Goal: Information Seeking & Learning: Learn about a topic

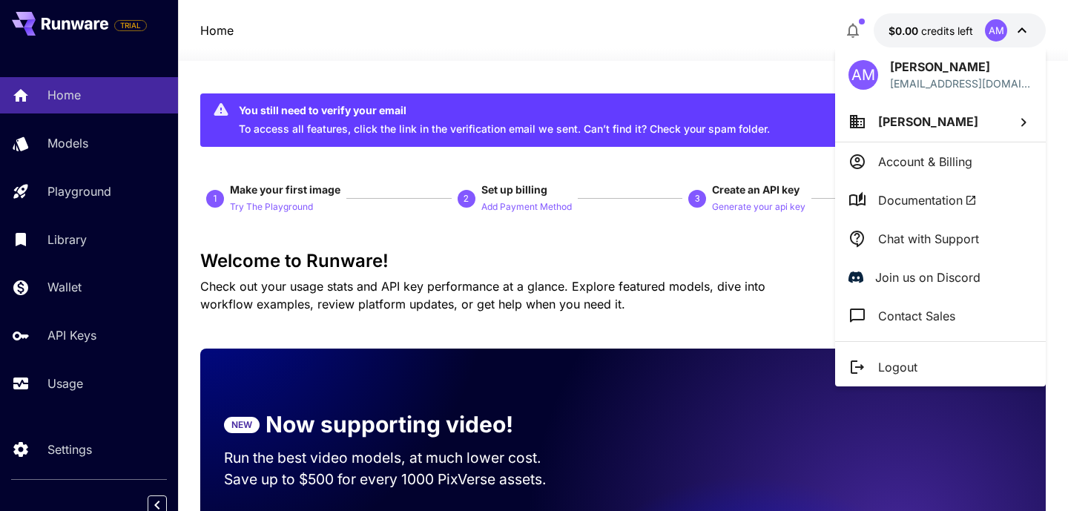
click at [646, 240] on div at bounding box center [534, 255] width 1068 height 511
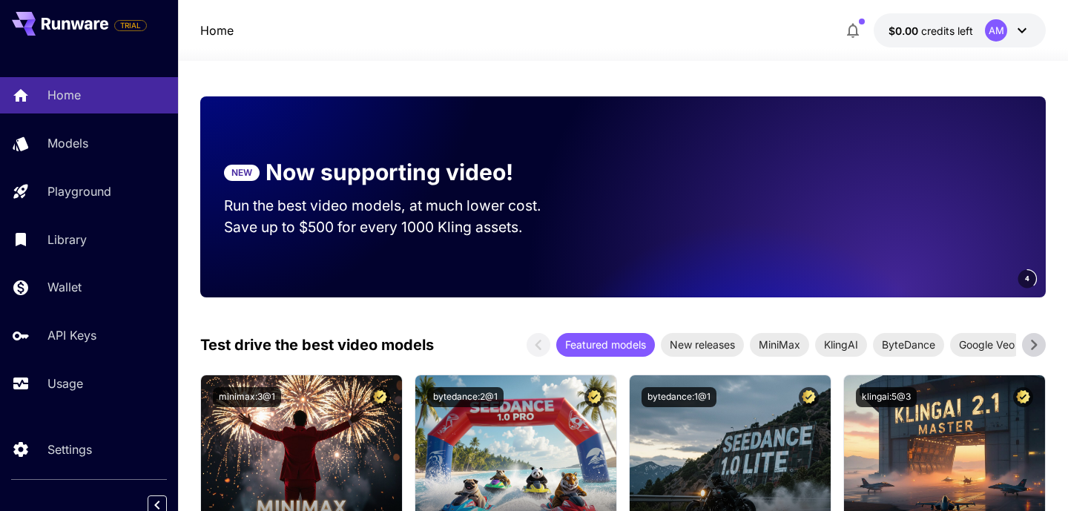
scroll to position [240, 0]
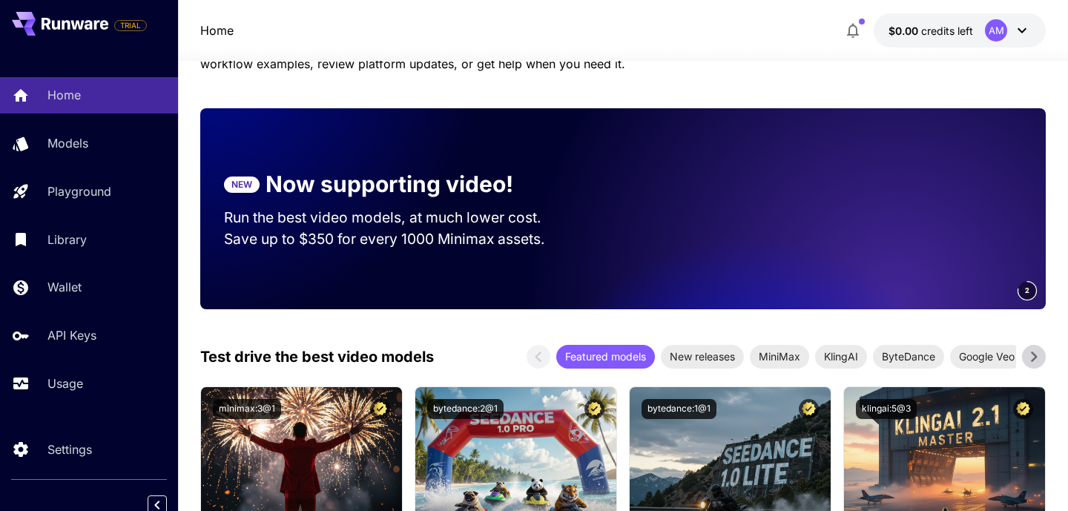
click at [845, 244] on video at bounding box center [839, 208] width 416 height 201
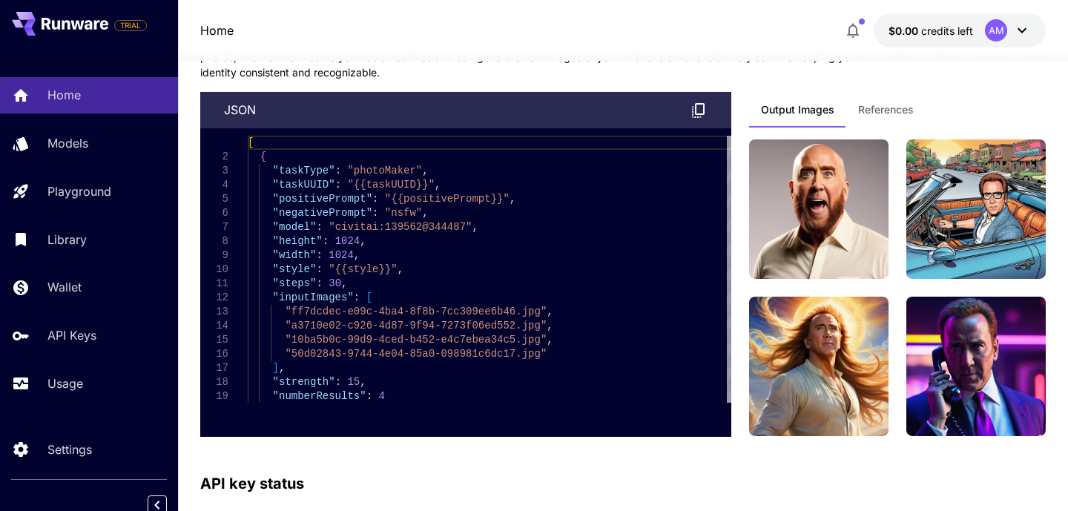
scroll to position [3972, 0]
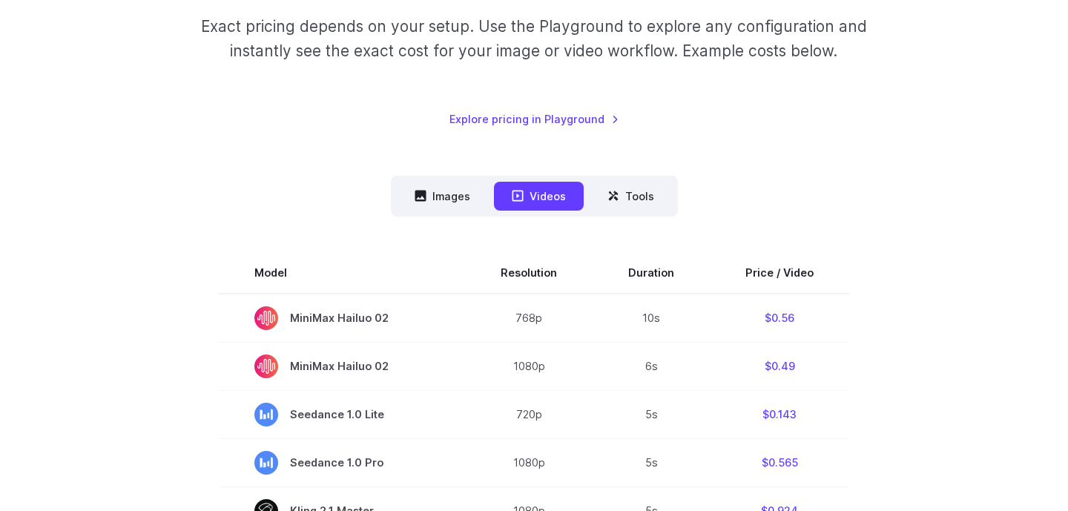
scroll to position [240, 0]
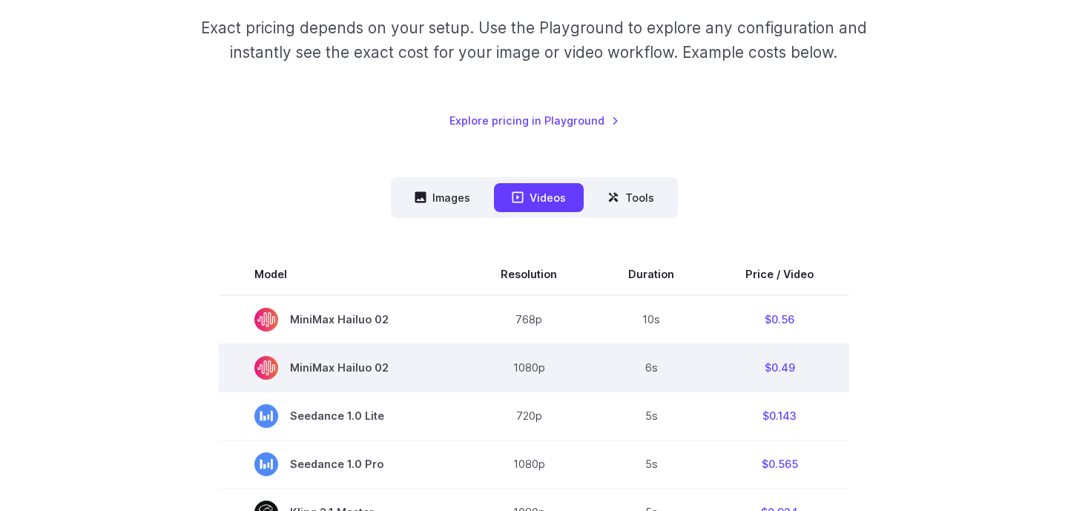
drag, startPoint x: 776, startPoint y: 318, endPoint x: 692, endPoint y: 349, distance: 89.2
click at [440, 318] on tr "MiniMax Hailuo 02 768p 10s $0.56" at bounding box center [534, 319] width 631 height 49
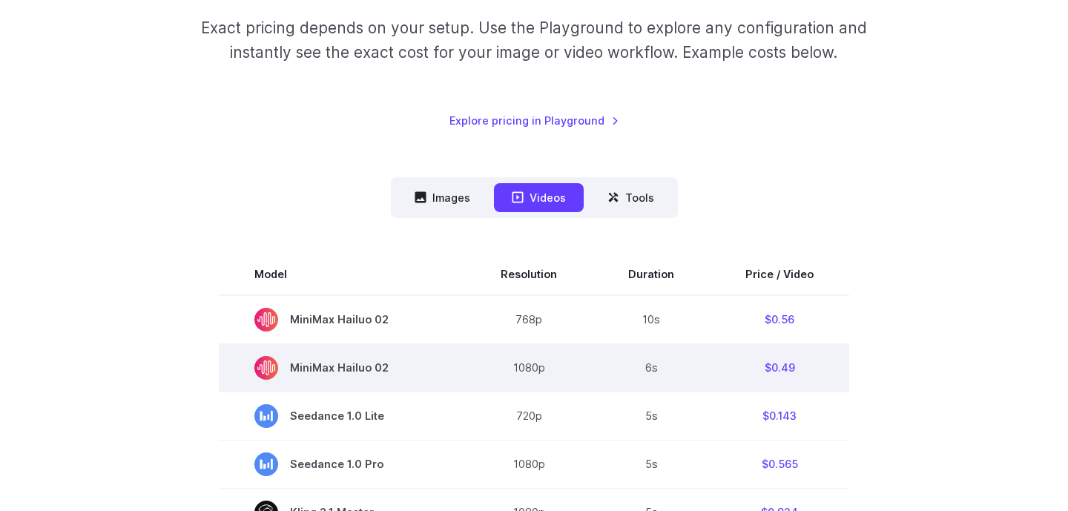
drag, startPoint x: 927, startPoint y: 368, endPoint x: 254, endPoint y: 364, distance: 673.7
